Goal: Task Accomplishment & Management: Manage account settings

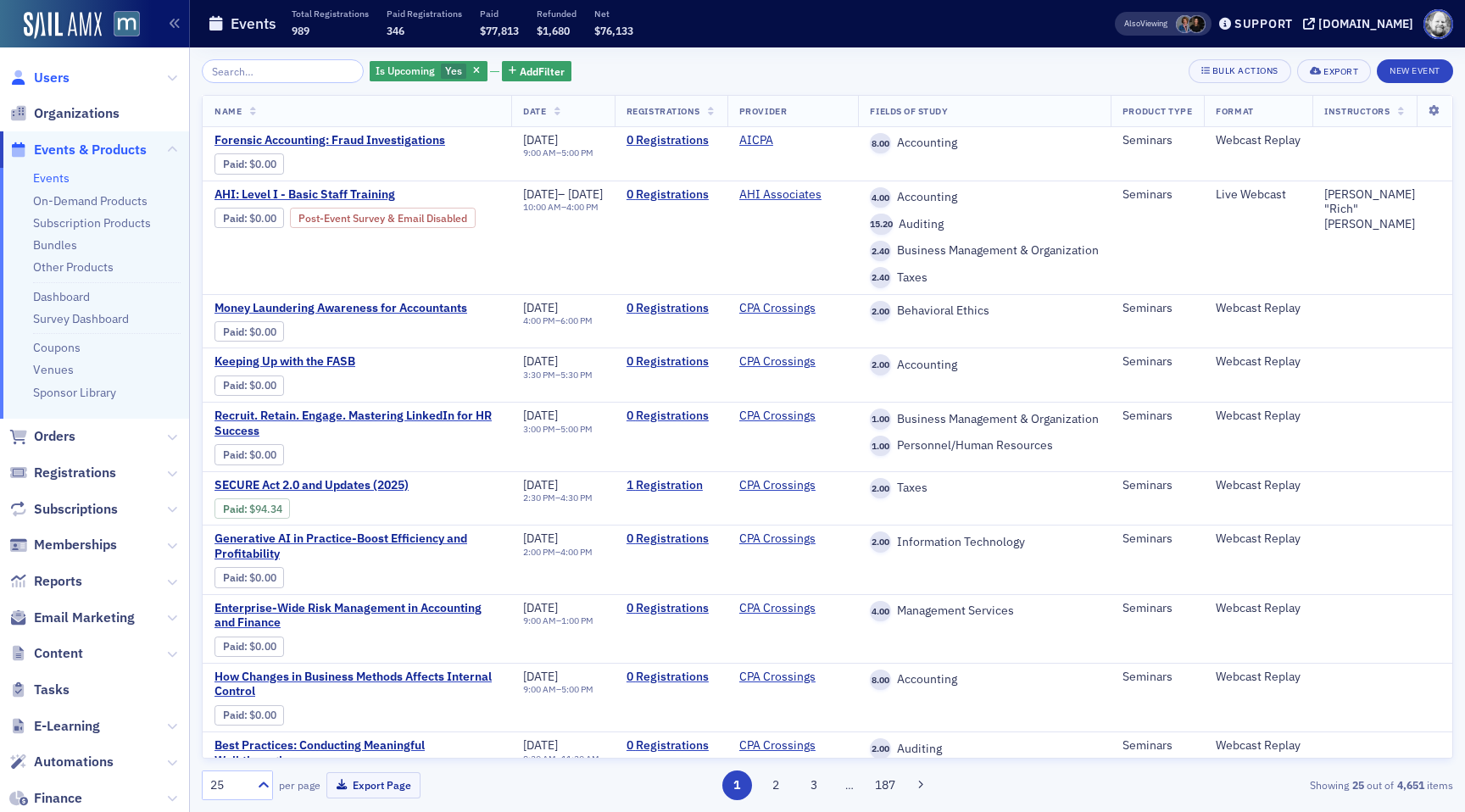
click at [57, 84] on span "Users" at bounding box center [51, 78] width 35 height 19
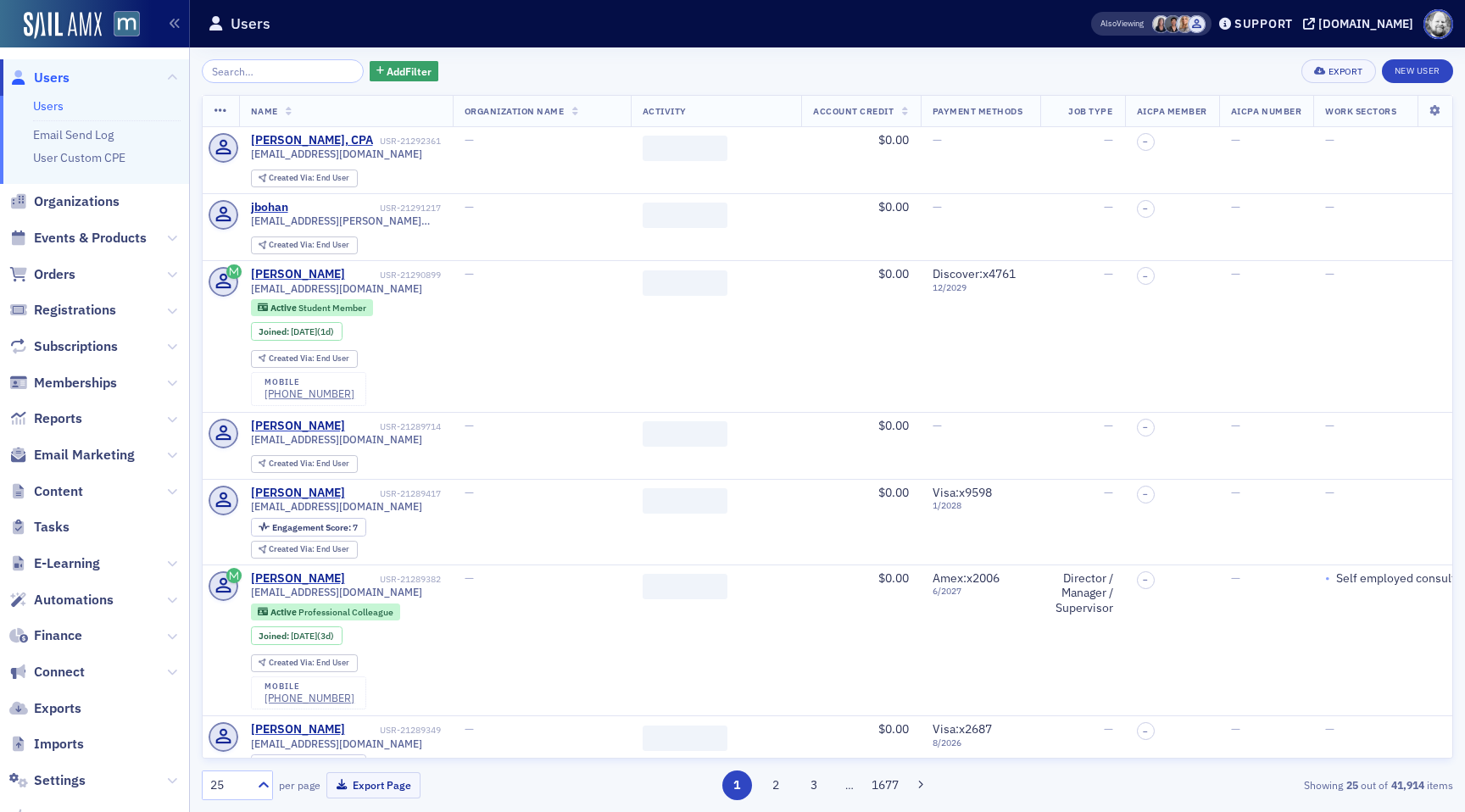
click at [265, 78] on input "search" at bounding box center [283, 71] width 162 height 23
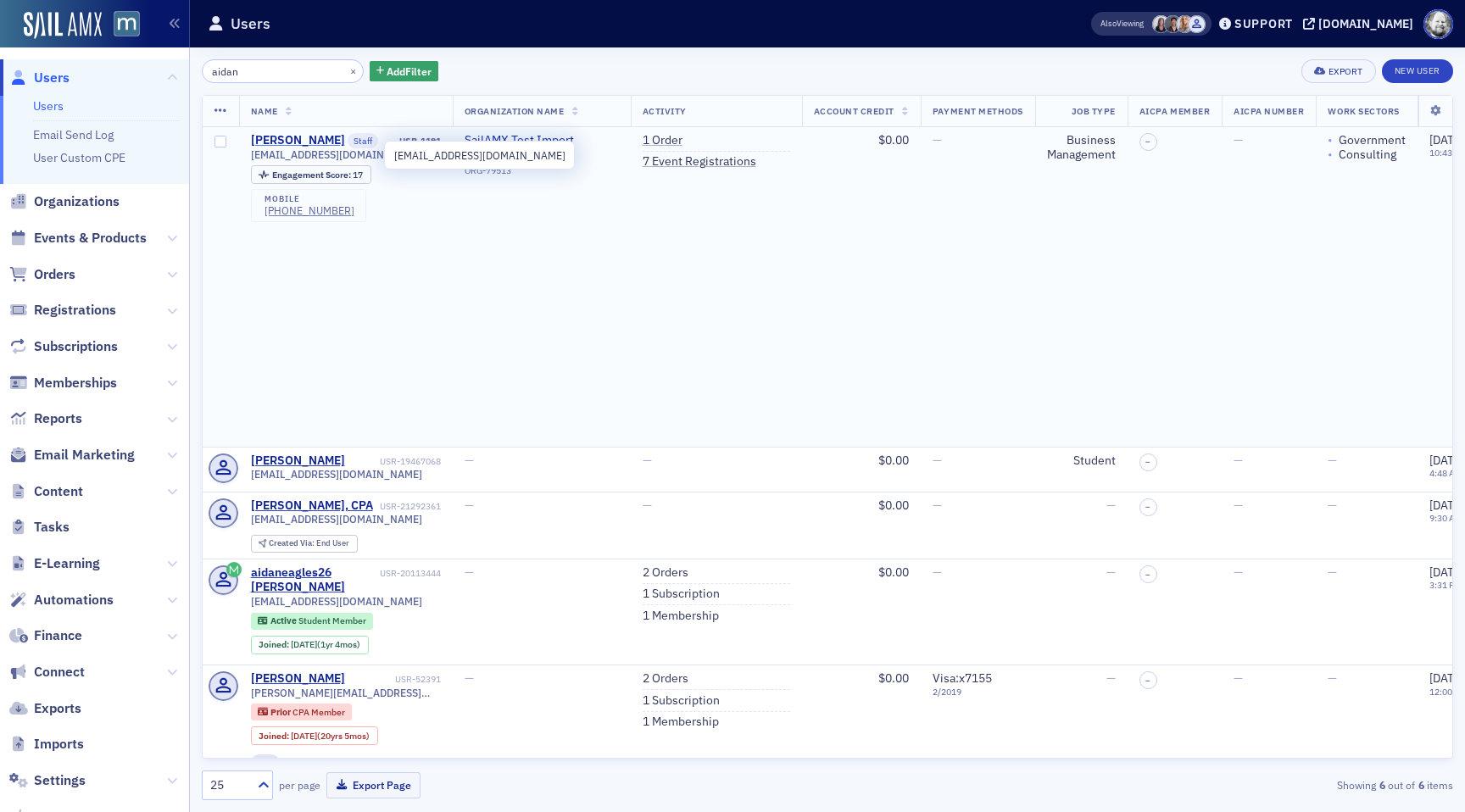
type input "aidan"
click at [281, 143] on div "[PERSON_NAME]" at bounding box center [298, 140] width 94 height 15
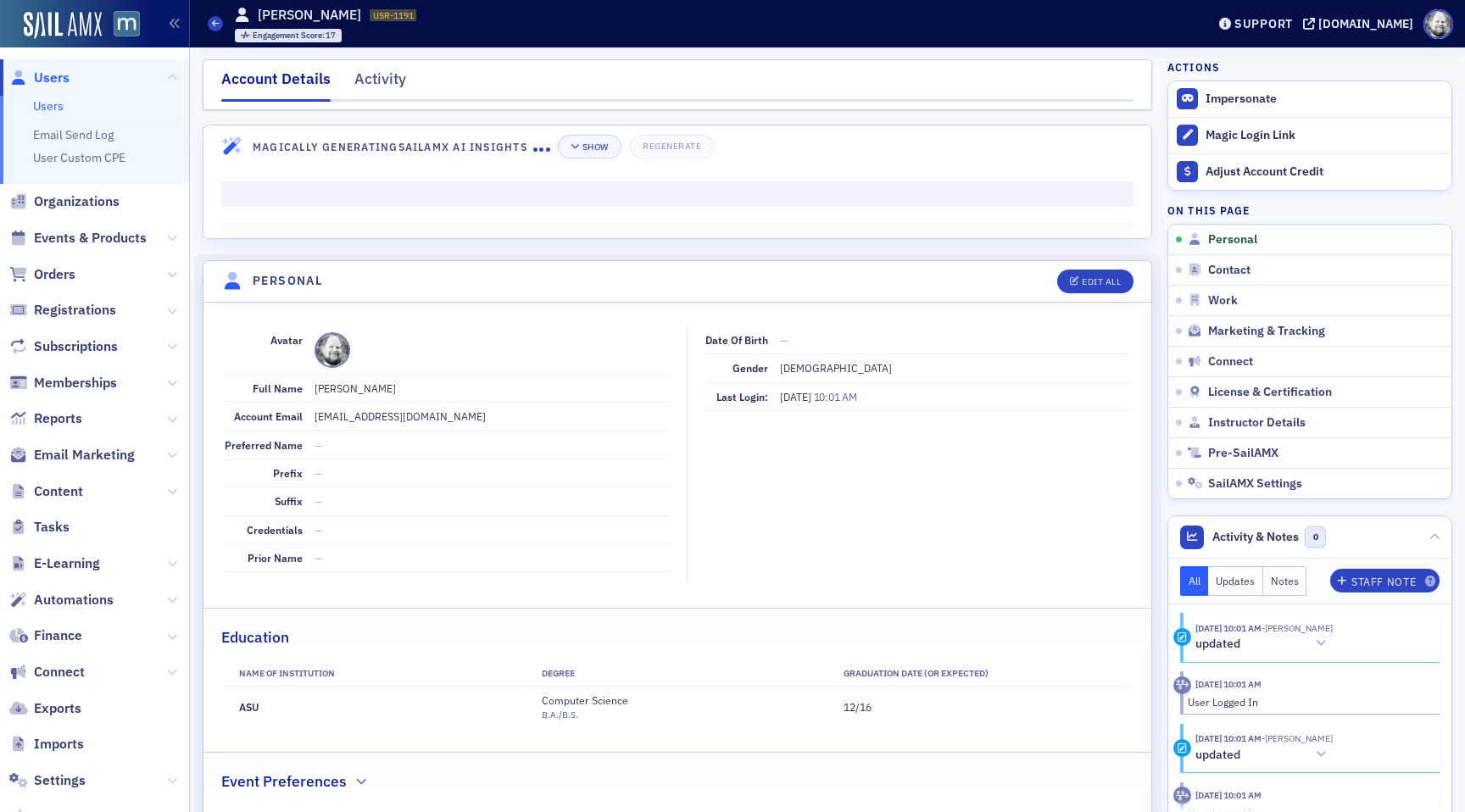
click at [1108, 299] on header "Personal Edit All" at bounding box center [677, 281] width 948 height 42
click at [1099, 279] on div "Edit All" at bounding box center [1100, 281] width 39 height 9
select select "US"
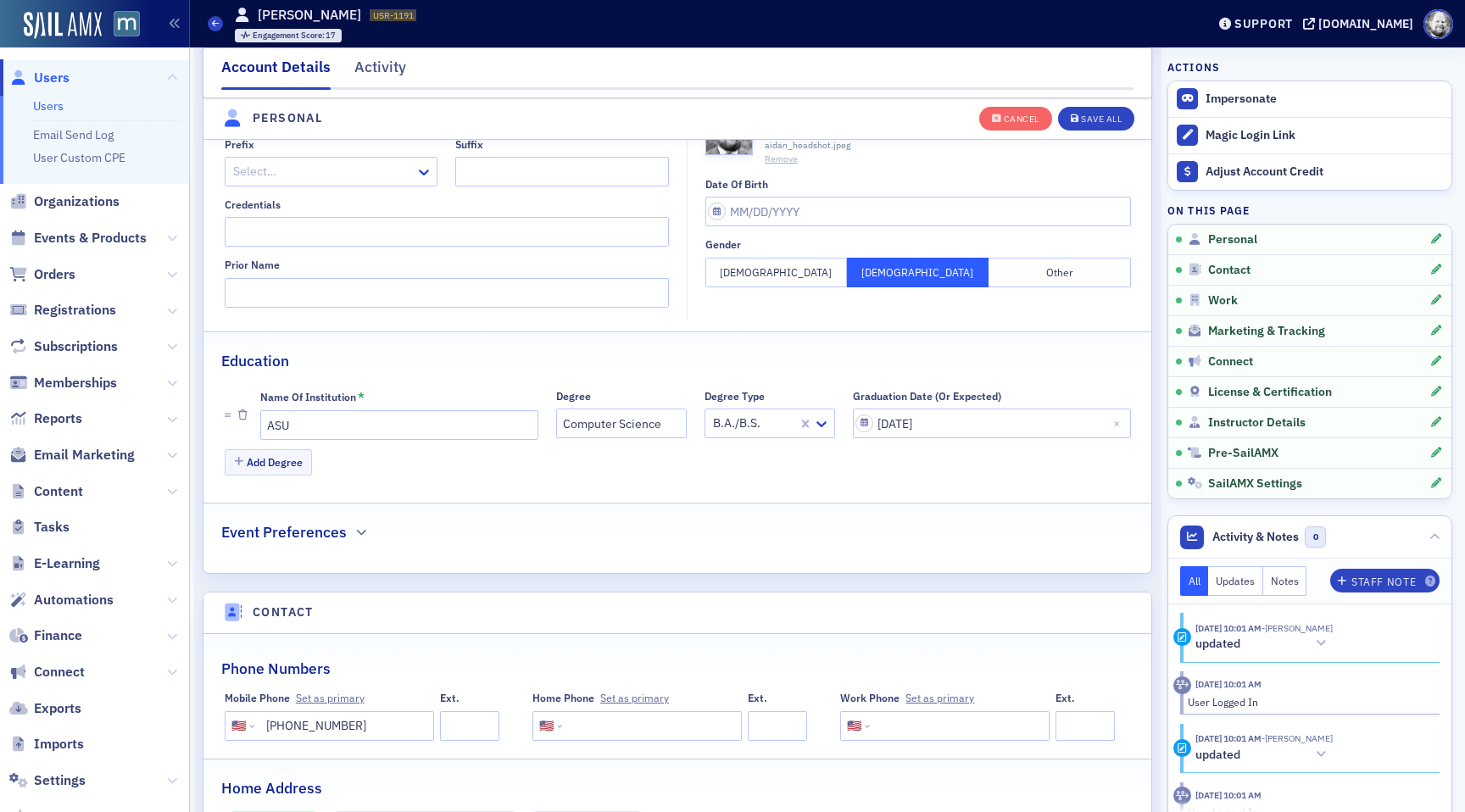
scroll to position [434, 0]
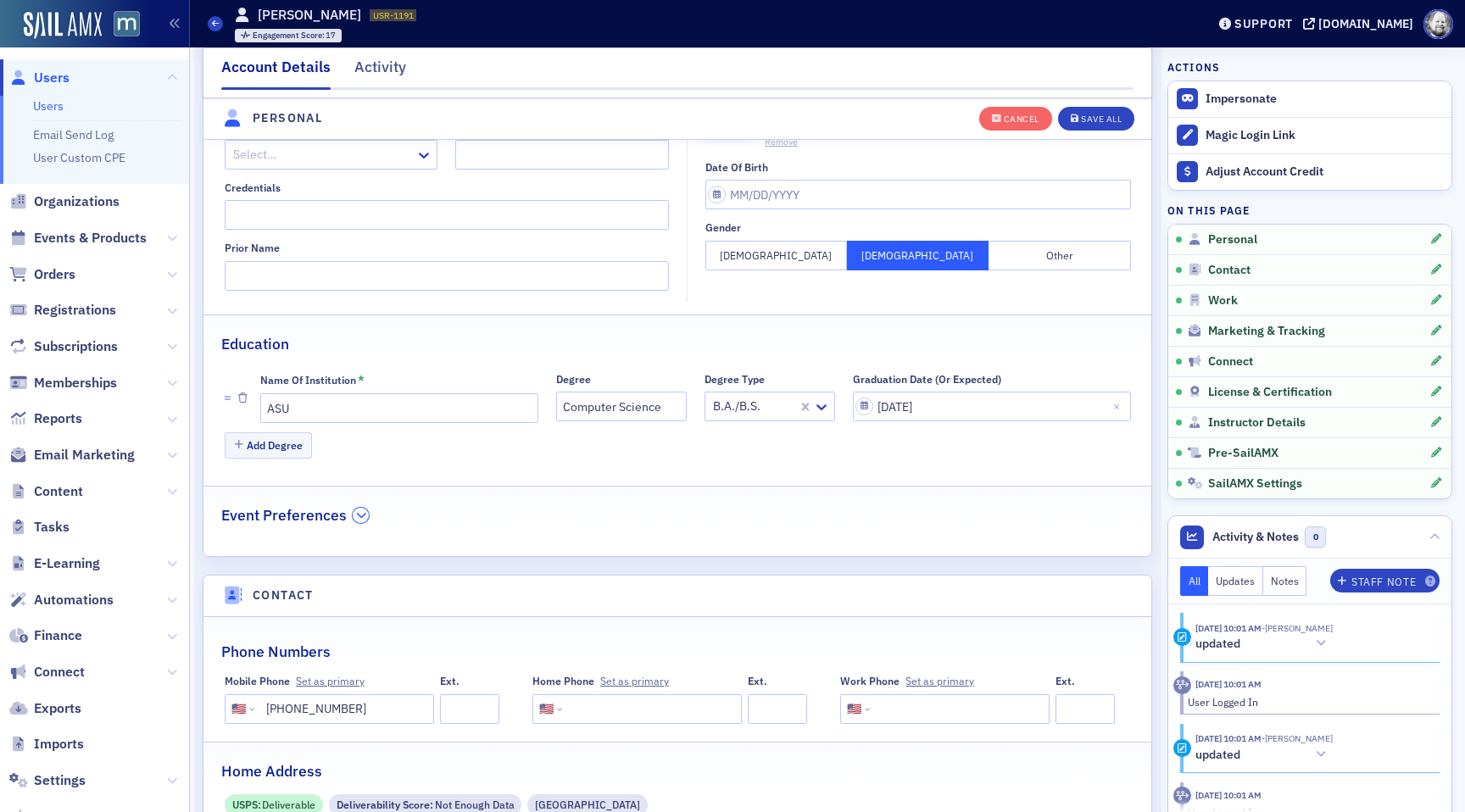
click at [363, 510] on icon "button" at bounding box center [360, 514] width 10 height 10
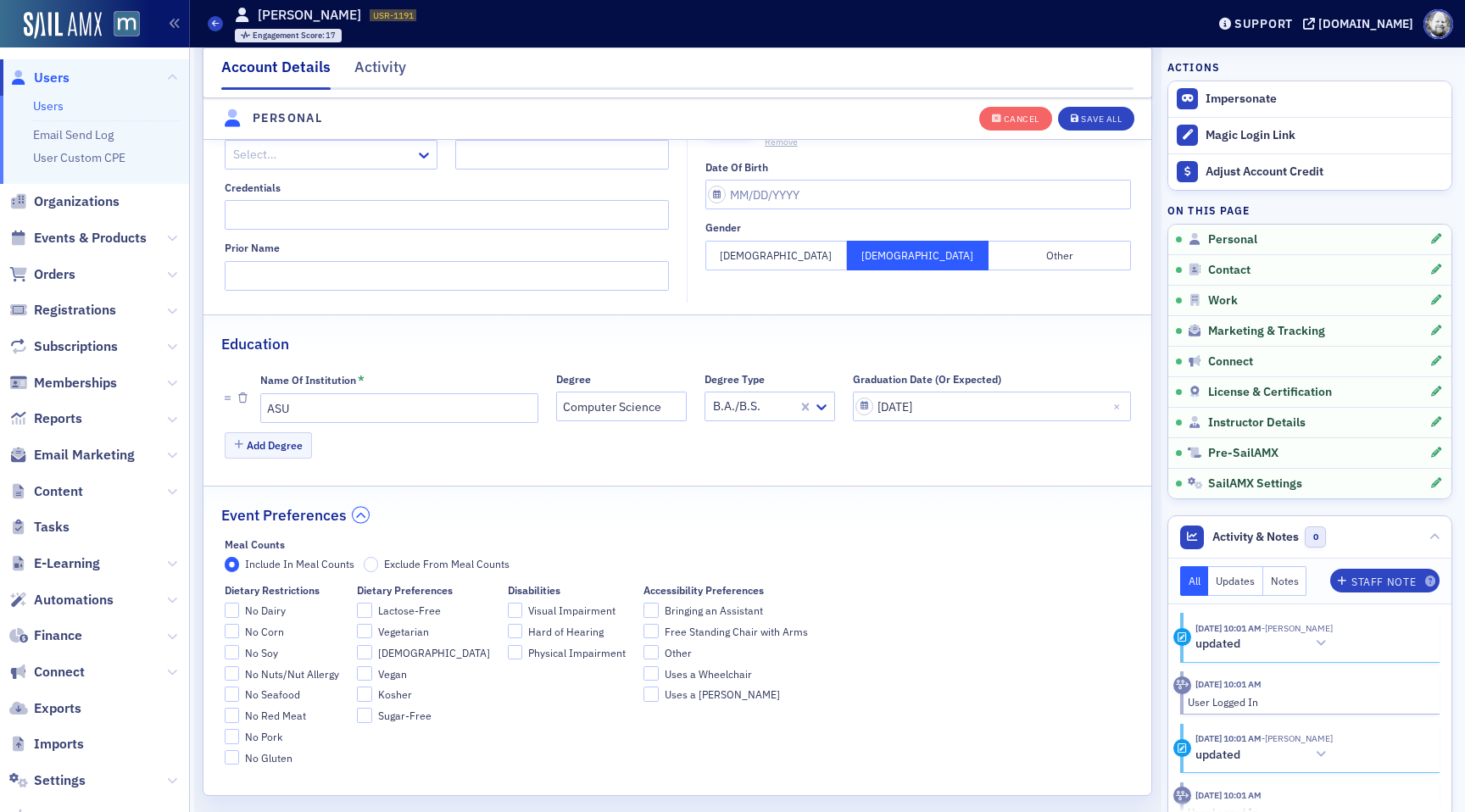
click at [363, 509] on button "button" at bounding box center [361, 515] width 16 height 15
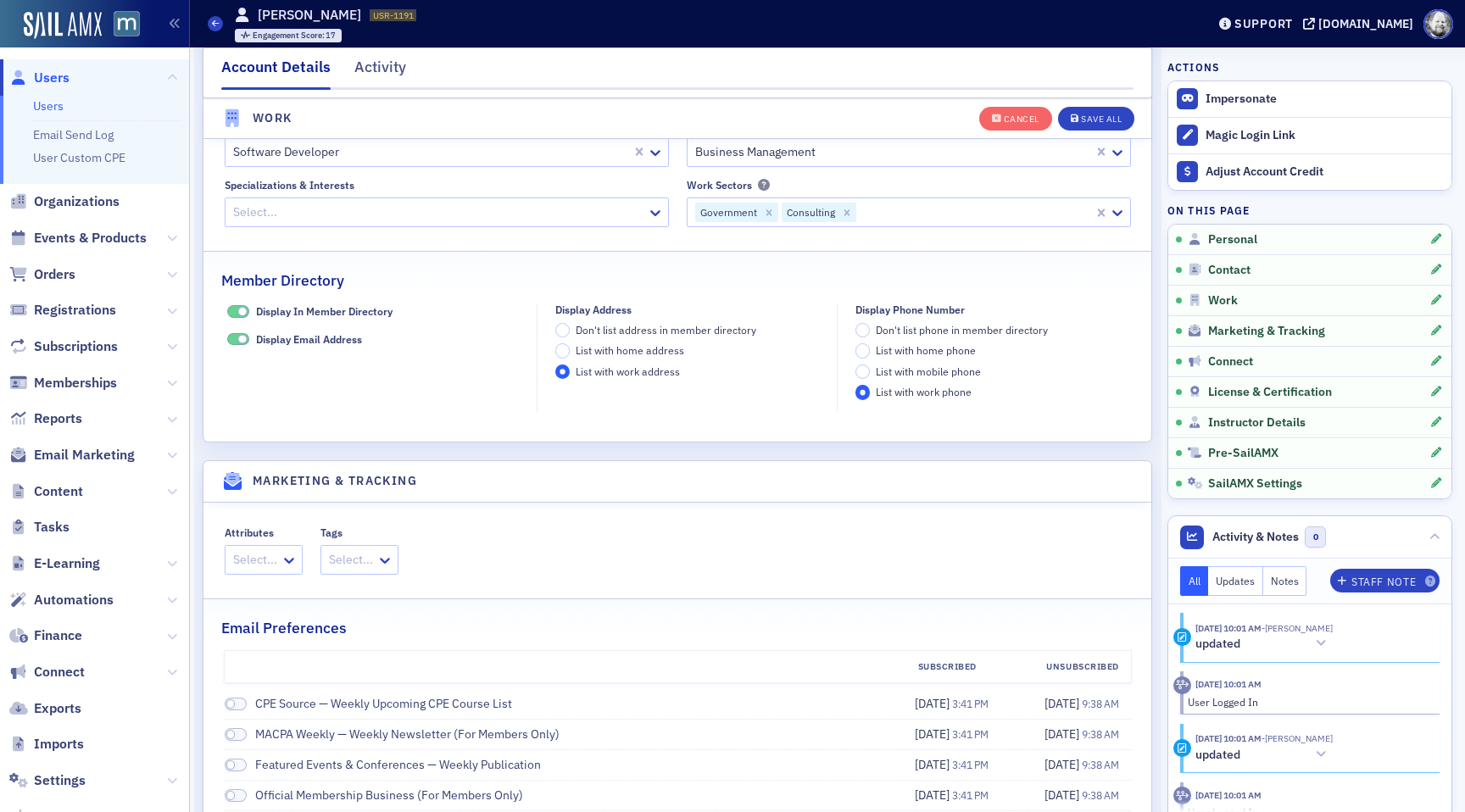
scroll to position [1968, 0]
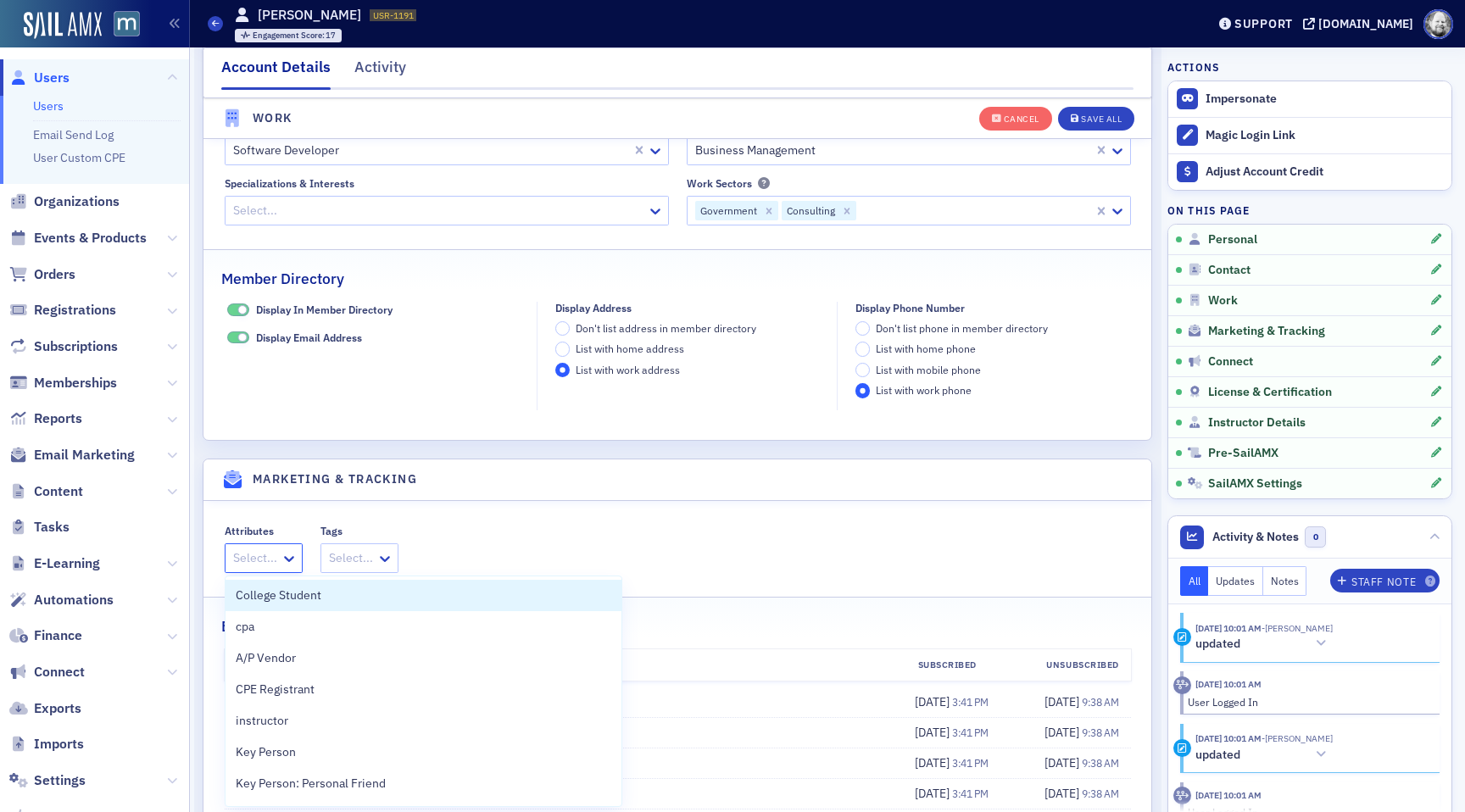
click at [287, 546] on div at bounding box center [291, 558] width 21 height 28
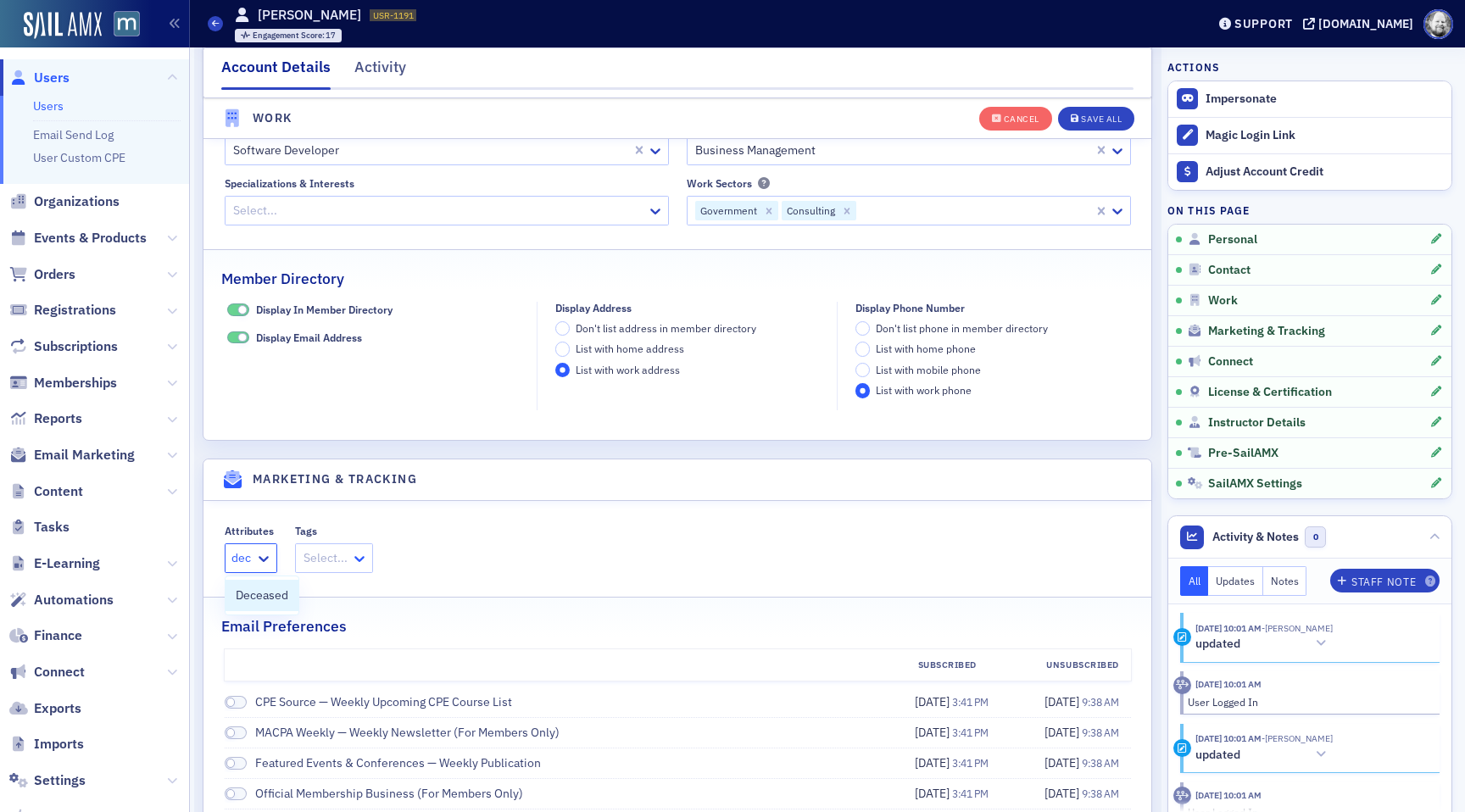
type input "dec"
click at [360, 549] on div "Select..." at bounding box center [334, 558] width 78 height 30
type input "dec"
click at [1009, 109] on button "Cancel" at bounding box center [1015, 117] width 73 height 23
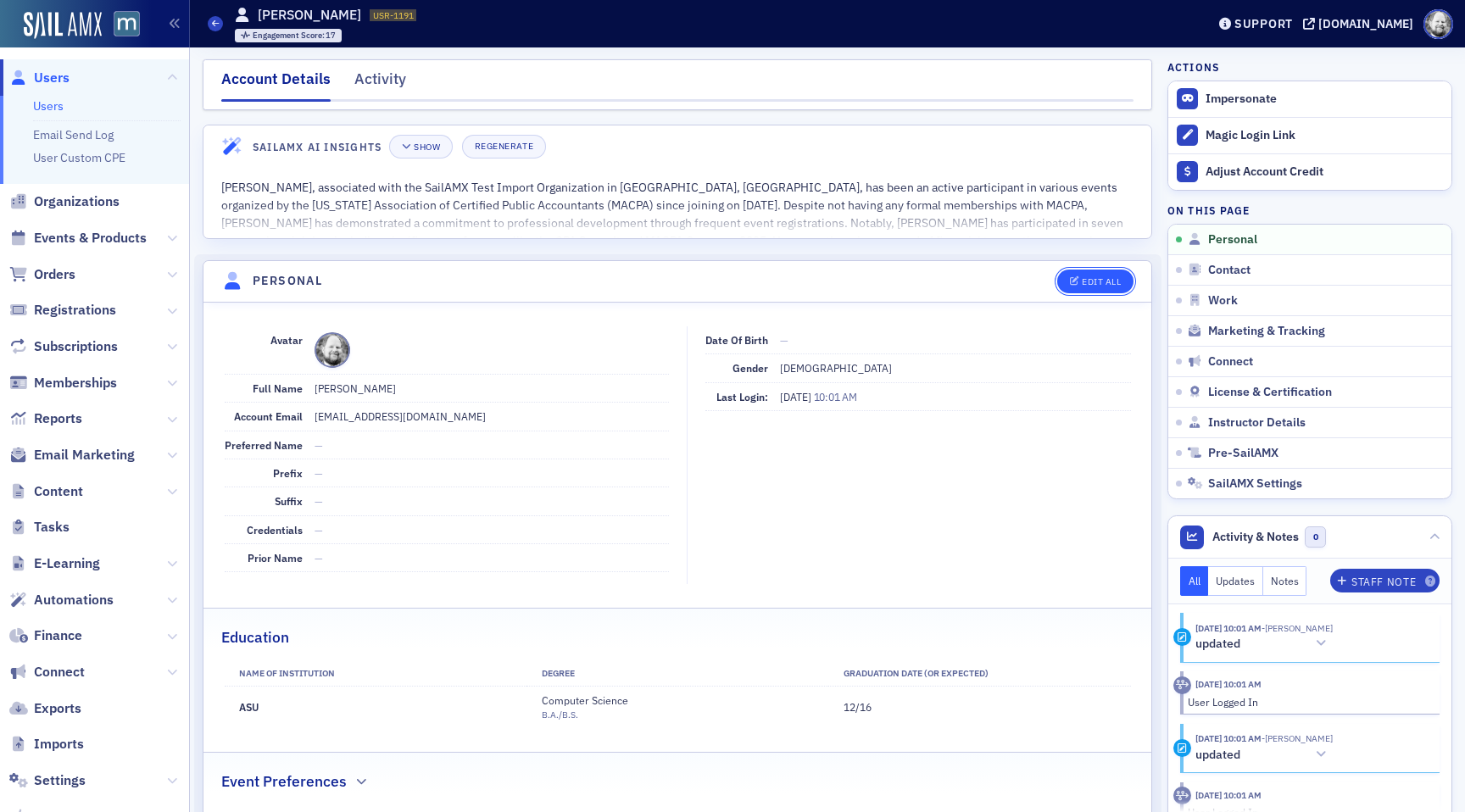
click at [1089, 287] on button "Edit All" at bounding box center [1095, 281] width 77 height 23
select select "US"
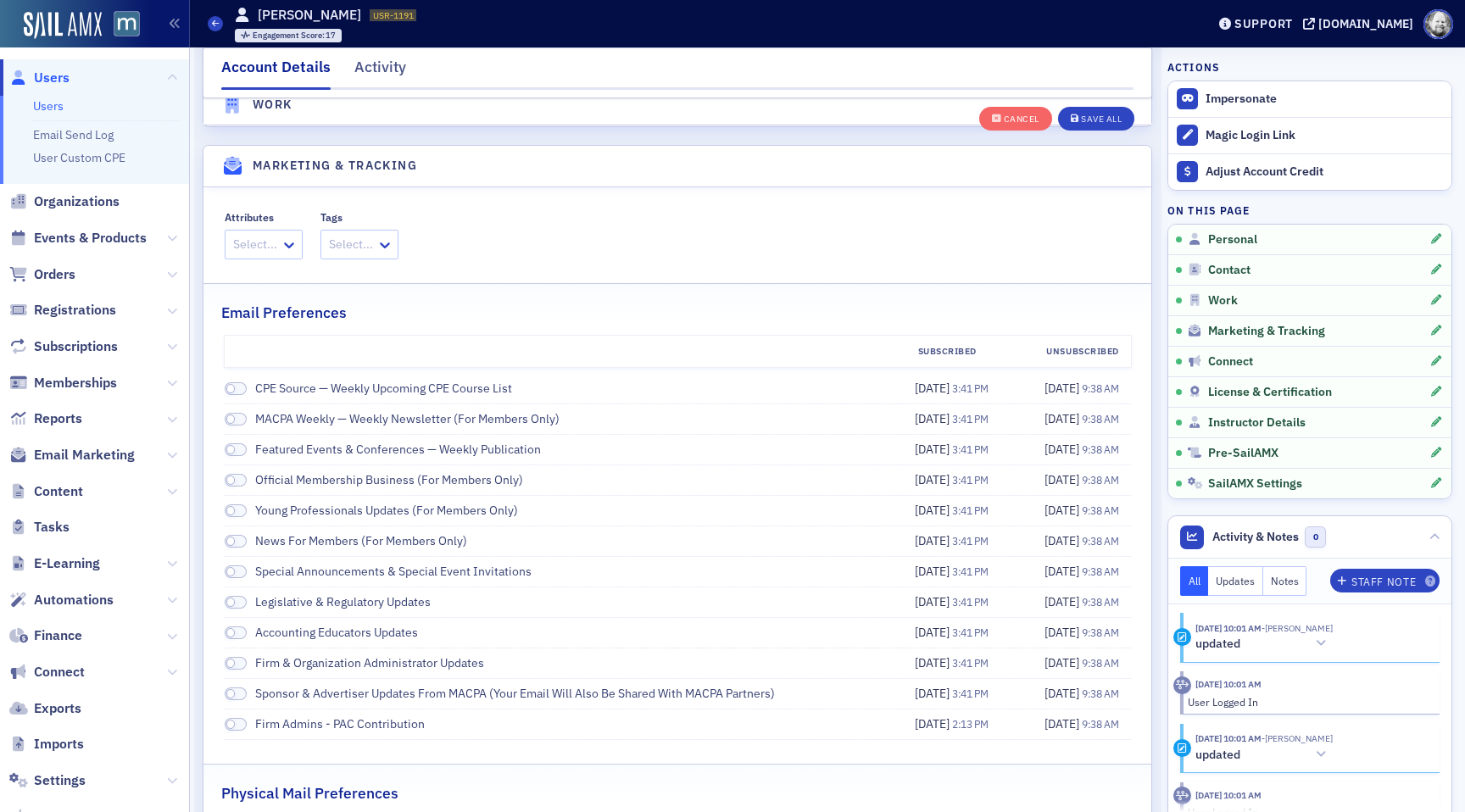
scroll to position [2282, 0]
click at [286, 247] on icon at bounding box center [289, 245] width 10 height 6
type input "dec"
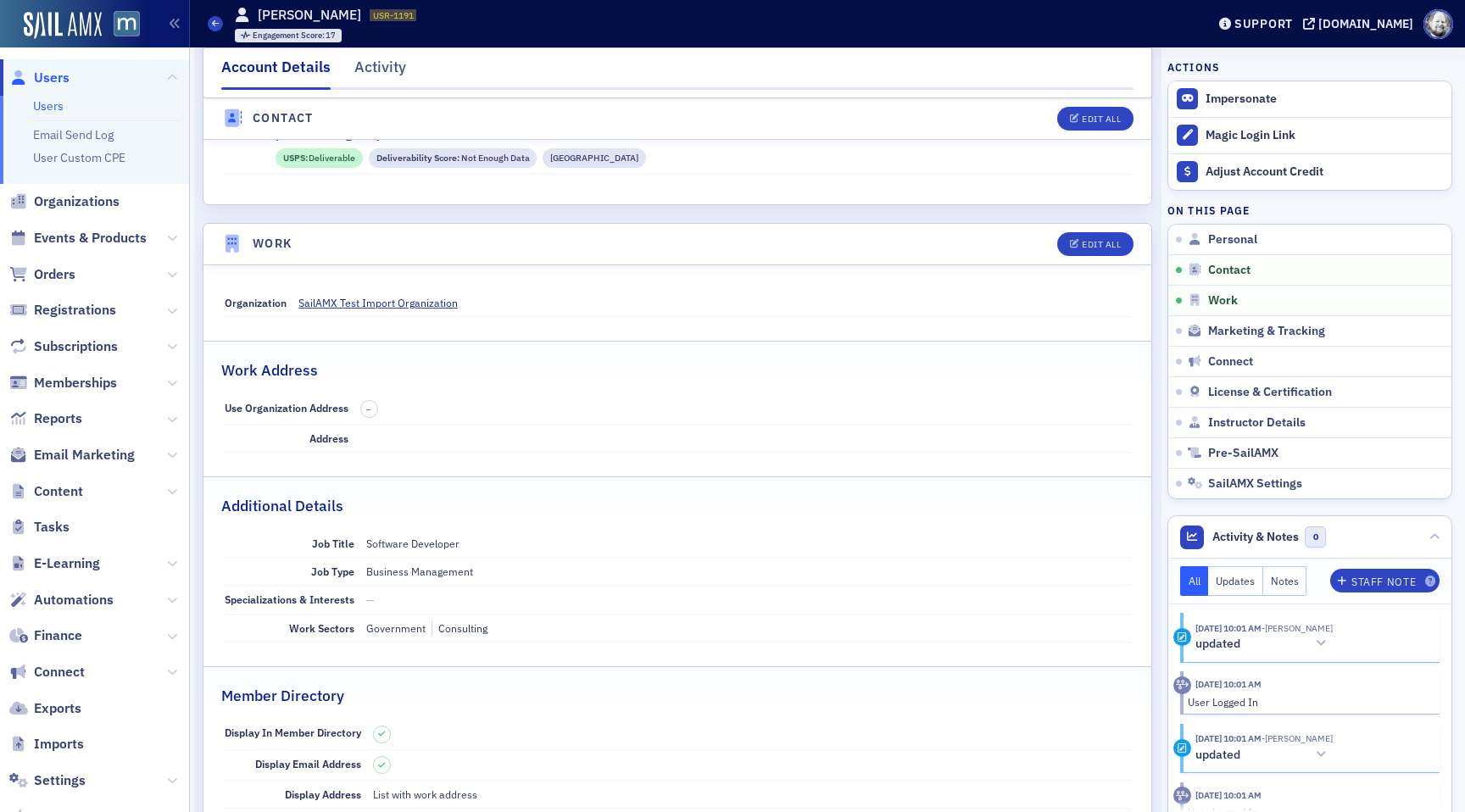
scroll to position [94, 0]
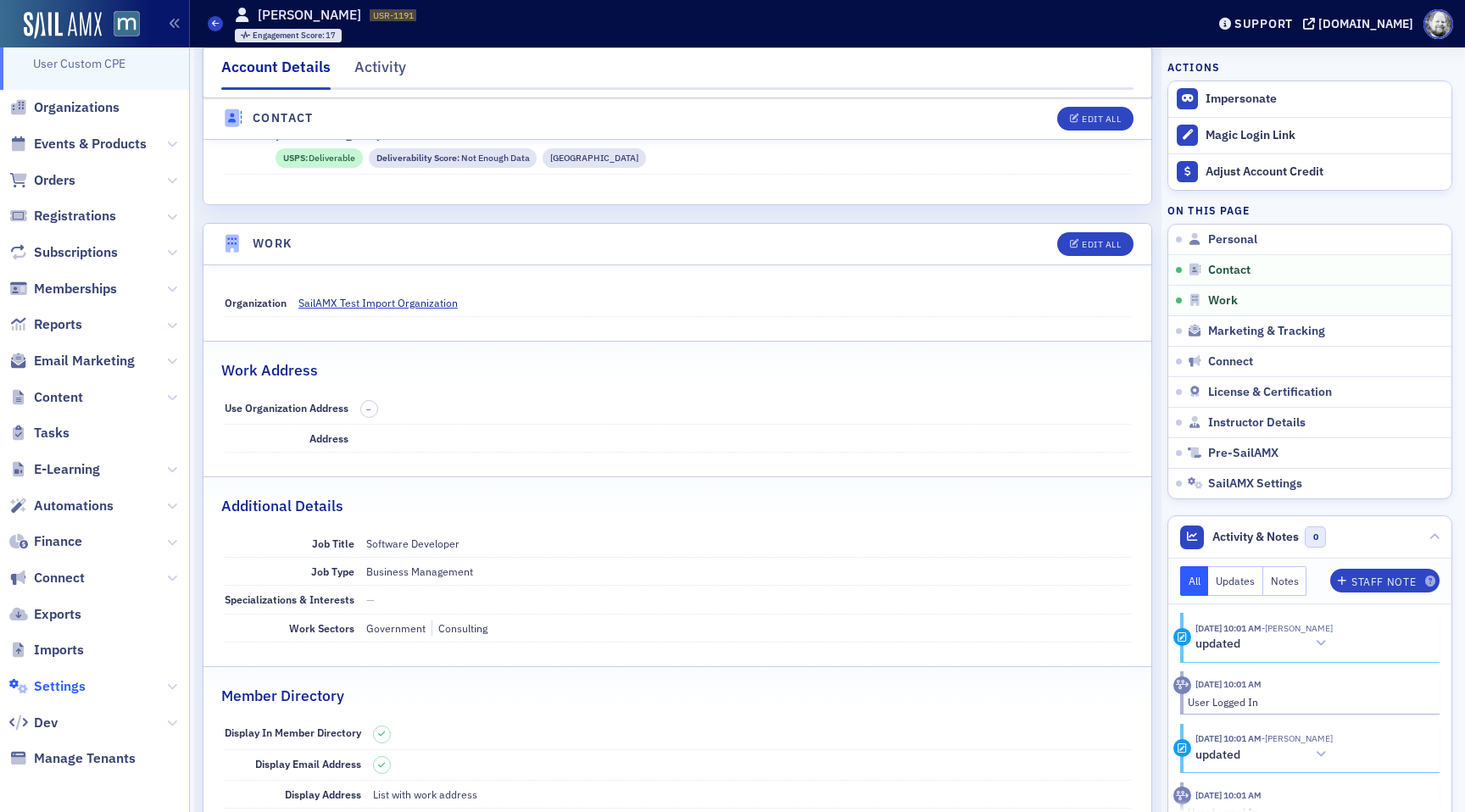
click at [59, 690] on span "Settings" at bounding box center [60, 686] width 51 height 19
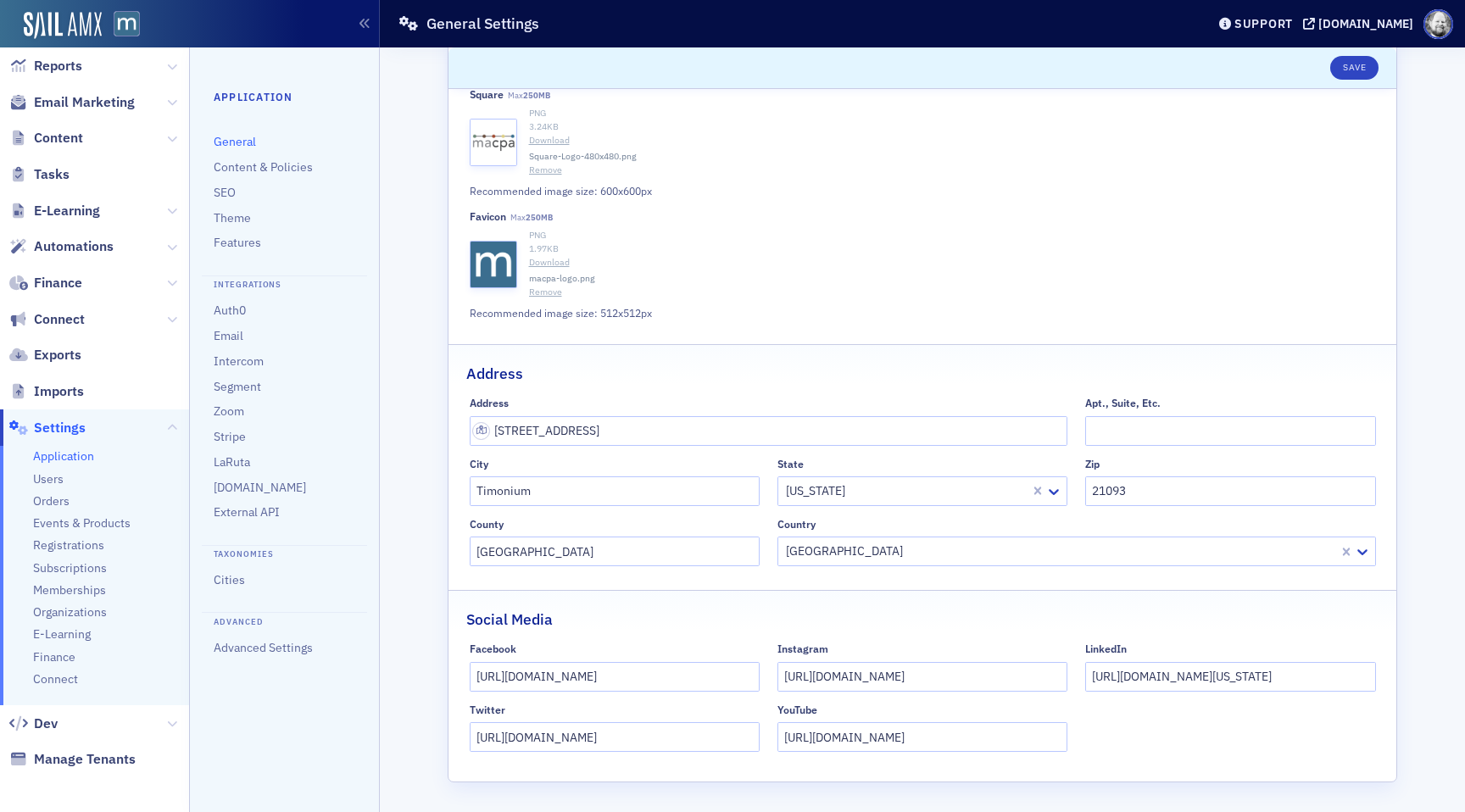
scroll to position [265, 0]
drag, startPoint x: 59, startPoint y: 690, endPoint x: 47, endPoint y: 475, distance: 215.3
click at [47, 475] on span "Users" at bounding box center [49, 478] width 31 height 16
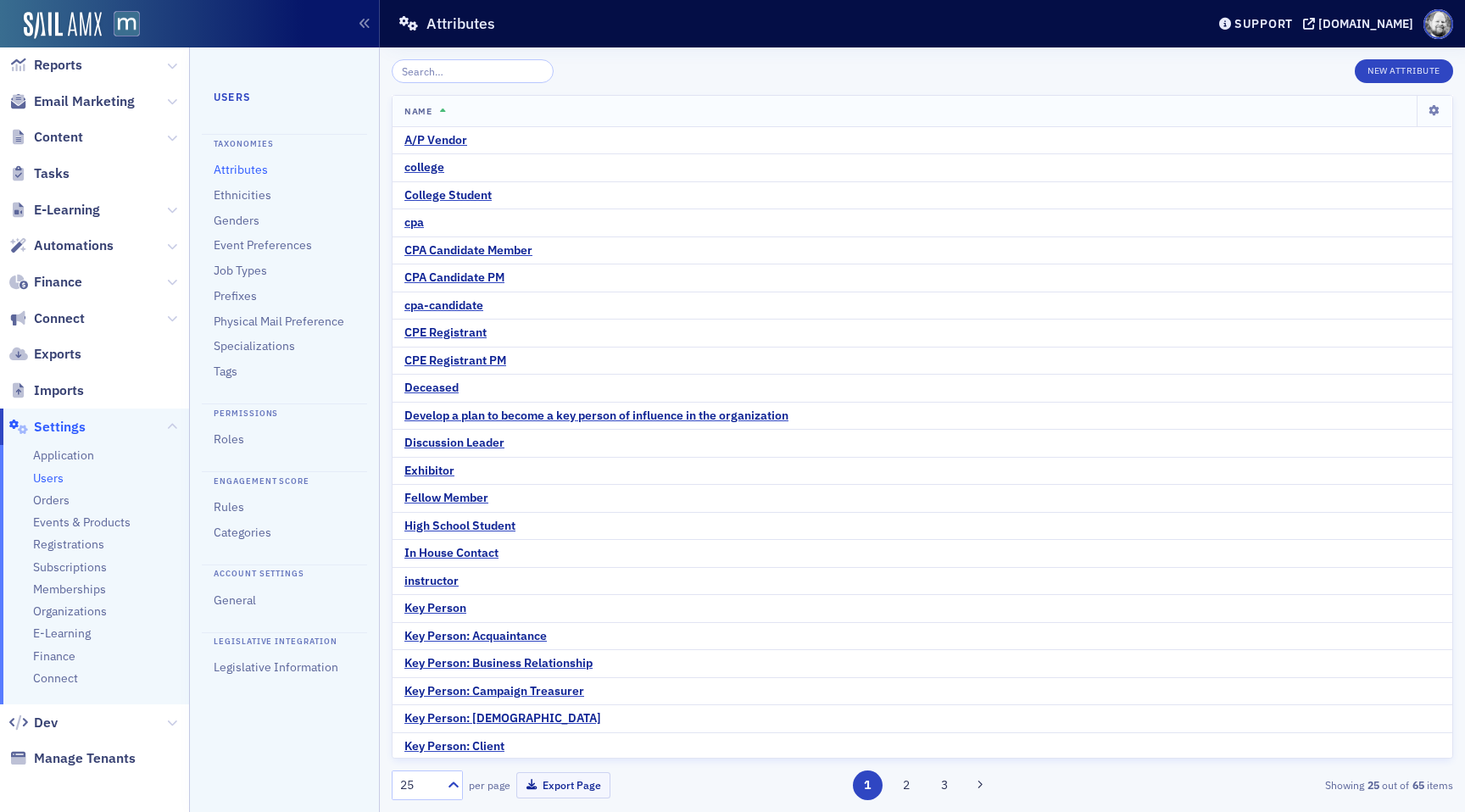
click at [226, 369] on link "Tags" at bounding box center [226, 371] width 23 height 15
